Goal: Find specific page/section: Find specific page/section

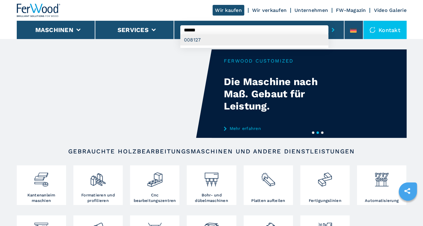
type input "******"
click at [201, 40] on div "008127" at bounding box center [254, 39] width 148 height 11
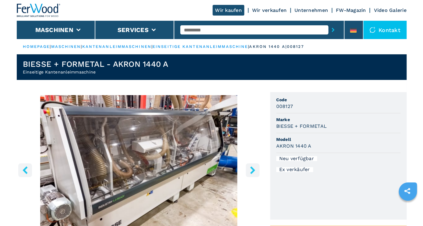
click at [194, 31] on input "text" at bounding box center [254, 29] width 148 height 9
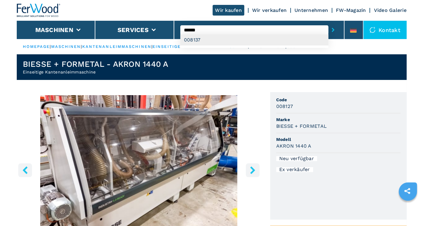
type input "******"
click at [195, 38] on div "008137" at bounding box center [254, 39] width 148 height 11
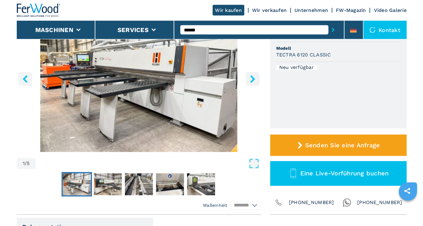
scroll to position [63, 0]
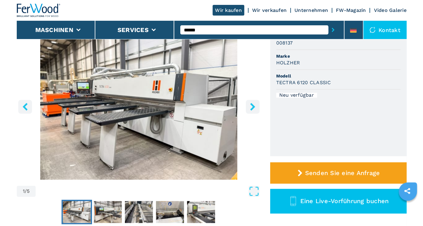
click at [251, 105] on icon "right-button" at bounding box center [252, 107] width 5 height 8
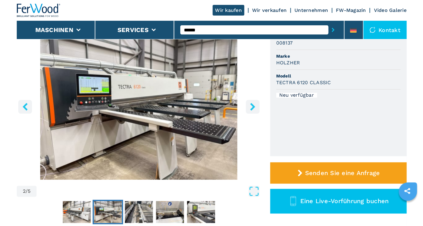
click at [251, 105] on icon "right-button" at bounding box center [252, 107] width 5 height 8
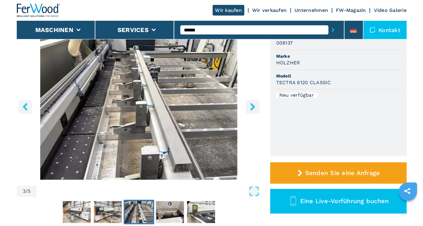
click at [252, 107] on icon "right-button" at bounding box center [253, 107] width 8 height 8
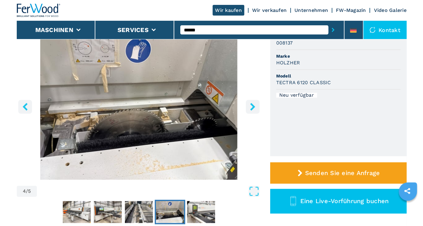
click at [252, 107] on icon "right-button" at bounding box center [253, 107] width 8 height 8
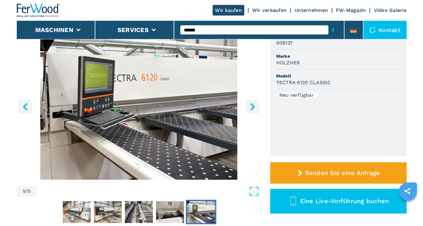
click at [252, 107] on icon "right-button" at bounding box center [253, 107] width 8 height 8
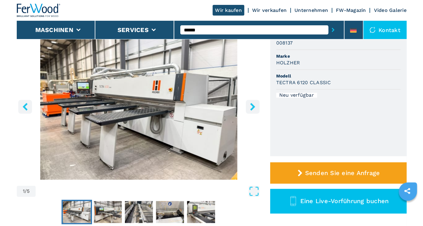
click at [252, 107] on icon "right-button" at bounding box center [253, 107] width 8 height 8
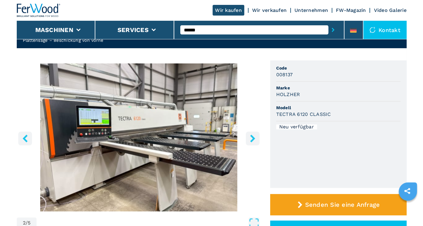
scroll to position [0, 0]
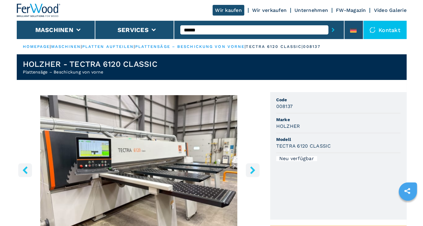
click at [251, 169] on icon "right-button" at bounding box center [253, 170] width 8 height 8
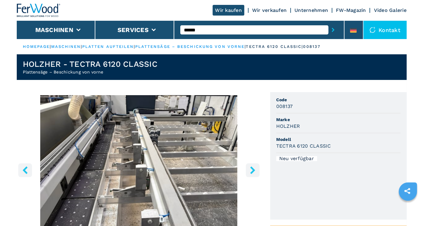
click at [251, 169] on icon "right-button" at bounding box center [253, 170] width 8 height 8
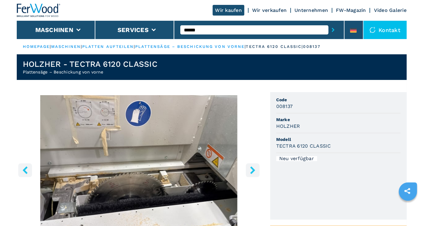
click at [251, 169] on icon "right-button" at bounding box center [253, 170] width 8 height 8
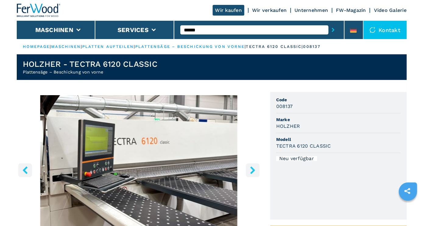
click at [26, 168] on icon "left-button" at bounding box center [25, 170] width 5 height 8
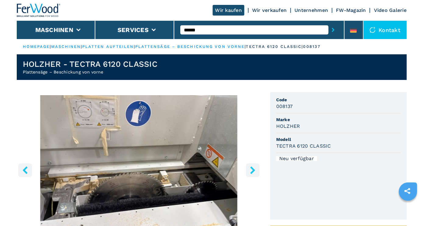
click at [126, 142] on img "Go to Slide 4" at bounding box center [139, 169] width 244 height 148
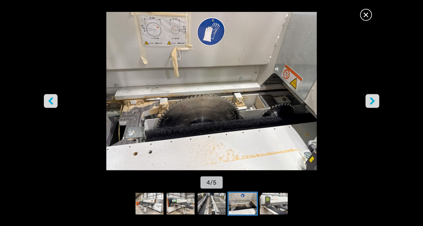
click at [367, 16] on span "×" at bounding box center [365, 13] width 11 height 11
